Goal: Task Accomplishment & Management: Manage account settings

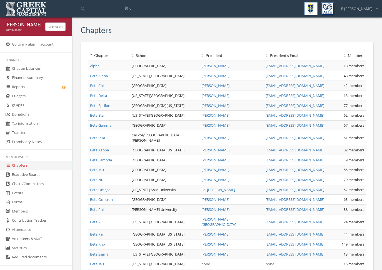
click at [21, 214] on link "Members" at bounding box center [36, 211] width 72 height 9
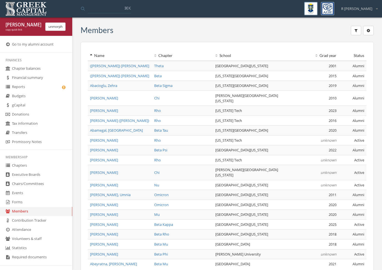
click at [367, 29] on button "button" at bounding box center [368, 30] width 11 height 9
click at [341, 49] on link "Deactivated members" at bounding box center [347, 50] width 48 height 9
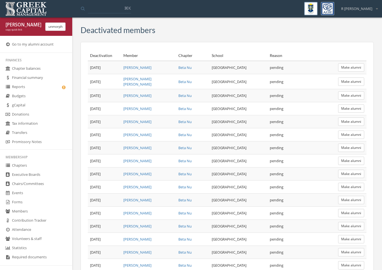
click at [210, 60] on th "School" at bounding box center [239, 56] width 58 height 10
click at [234, 106] on td "[GEOGRAPHIC_DATA]" at bounding box center [239, 108] width 58 height 13
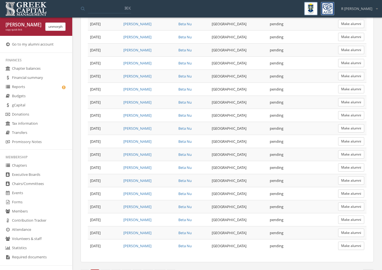
scroll to position [85, 0]
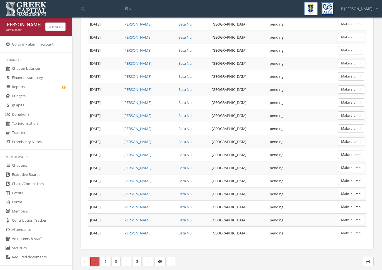
click at [103, 259] on link "2" at bounding box center [105, 262] width 9 height 10
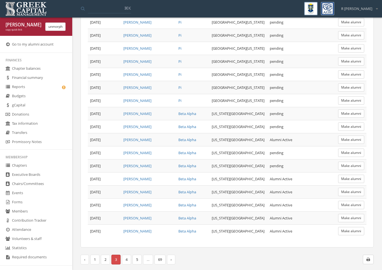
click at [105, 12] on input at bounding box center [109, 8] width 43 height 10
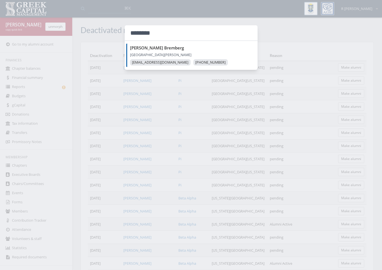
type input "********"
click at [159, 114] on div at bounding box center [191, 135] width 382 height 270
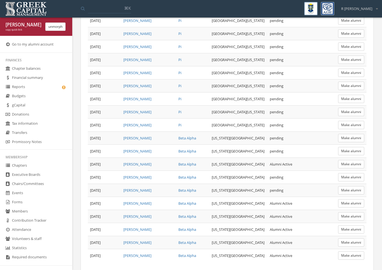
scroll to position [85, 0]
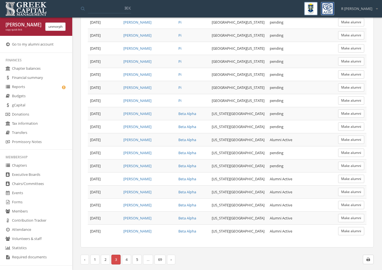
click at [125, 257] on link "4" at bounding box center [126, 260] width 9 height 10
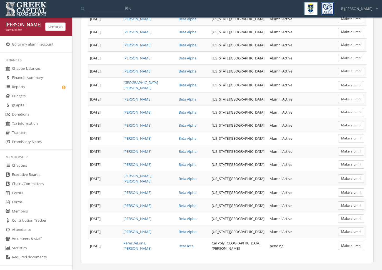
scroll to position [86, 0]
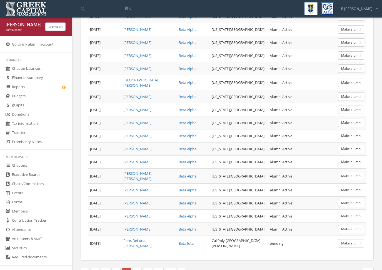
click at [139, 268] on link "5" at bounding box center [137, 273] width 9 height 10
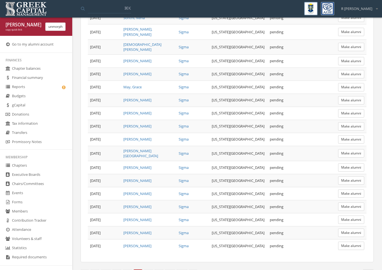
scroll to position [85, 0]
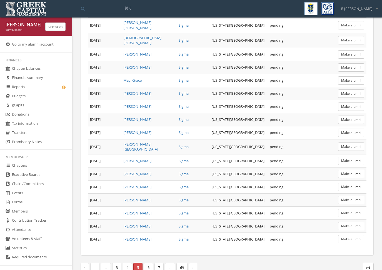
click at [149, 263] on link "6" at bounding box center [148, 268] width 9 height 10
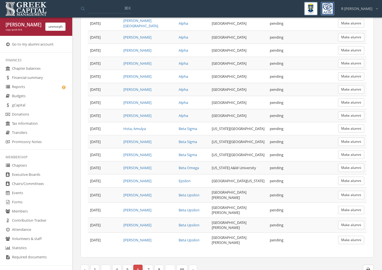
click at [351, 237] on button "Make alumni" at bounding box center [351, 240] width 26 height 8
click at [57, 27] on button "unmorph" at bounding box center [55, 27] width 20 height 8
